Goal: Transaction & Acquisition: Purchase product/service

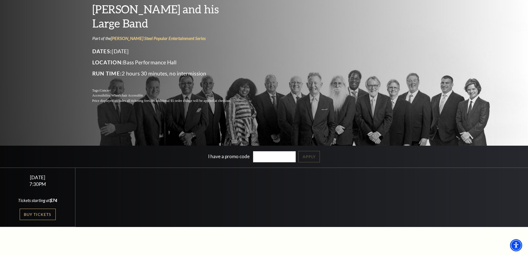
scroll to position [55, 0]
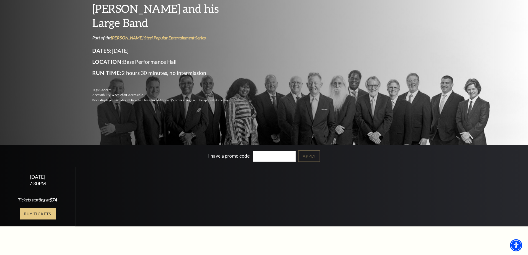
click at [38, 215] on link "Buy Tickets" at bounding box center [38, 213] width 36 height 11
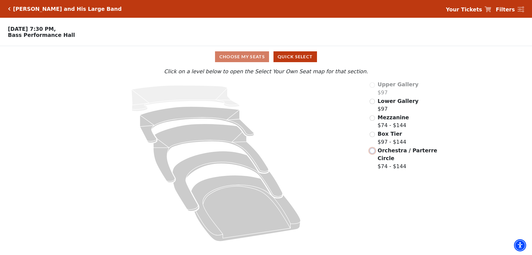
click at [372, 153] on input "Orchestra / Parterre Circle$74 - $144\a" at bounding box center [372, 150] width 5 height 5
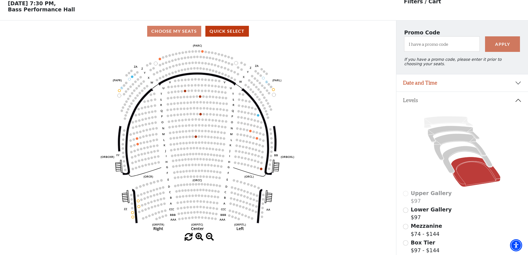
scroll to position [26, 0]
